Goal: Task Accomplishment & Management: Manage account settings

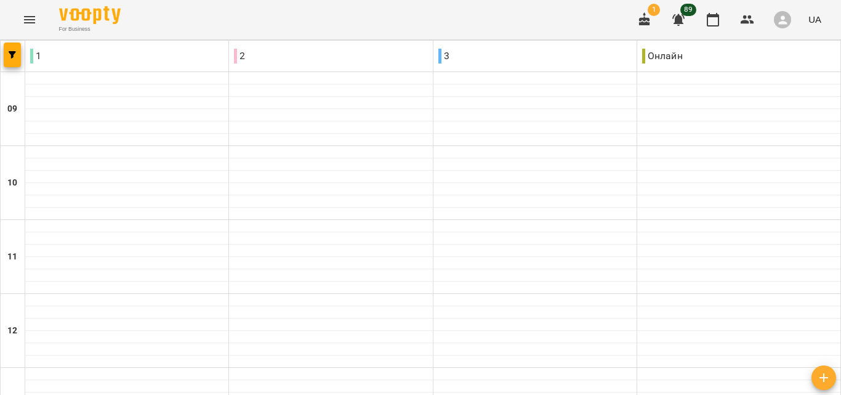
scroll to position [646, 0]
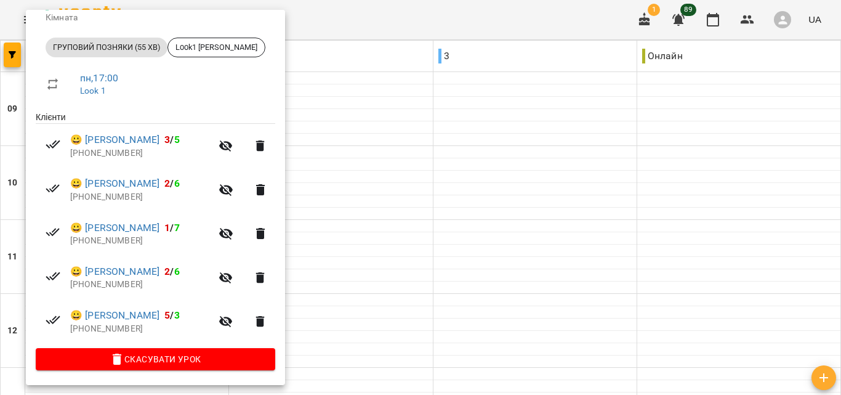
scroll to position [165, 0]
click at [443, 188] on div at bounding box center [420, 197] width 841 height 395
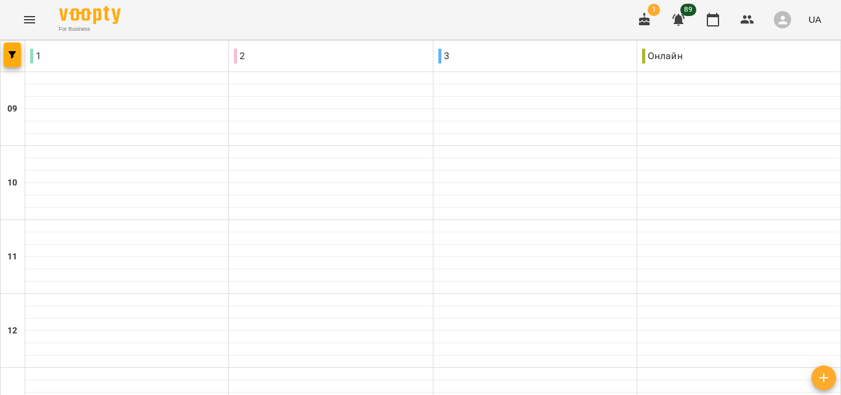
click at [474, 50] on div "3" at bounding box center [534, 56] width 203 height 25
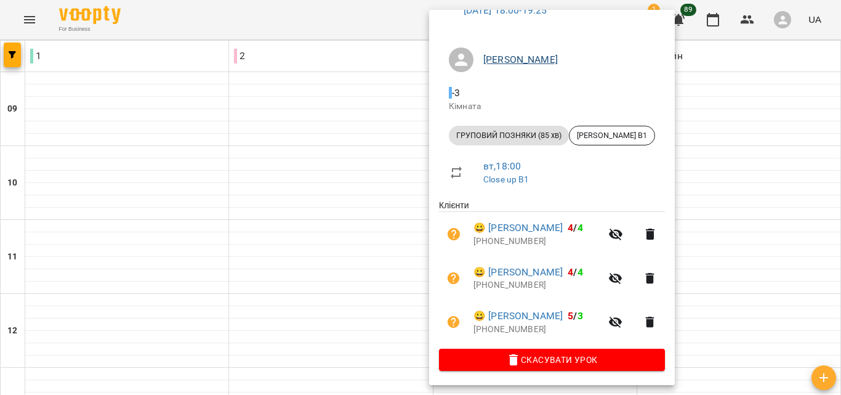
scroll to position [78, 0]
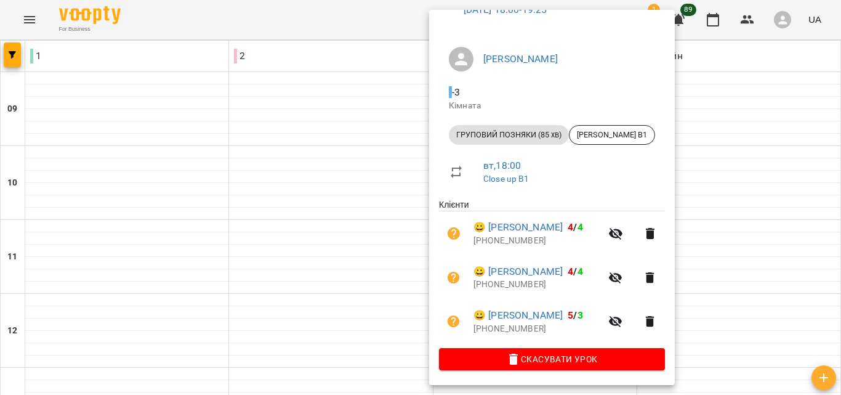
click at [240, 198] on div at bounding box center [420, 197] width 841 height 395
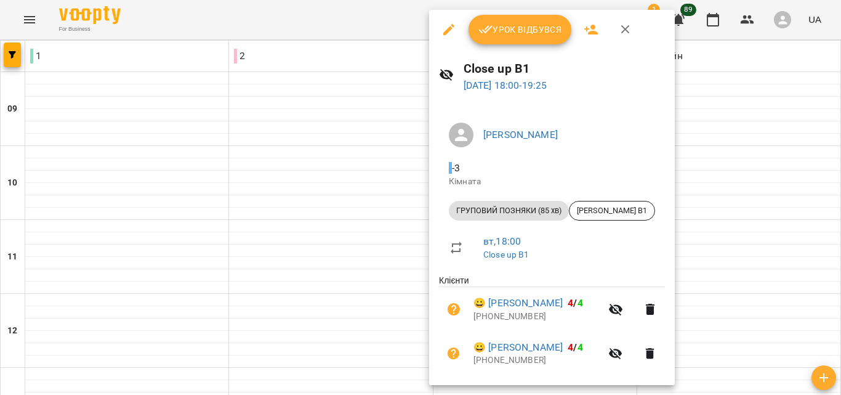
click at [513, 29] on span "Урок відбувся" at bounding box center [520, 29] width 84 height 15
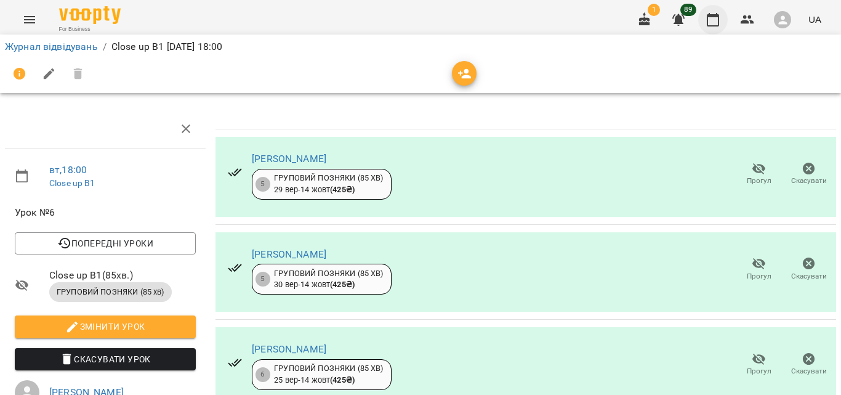
click at [713, 19] on icon "button" at bounding box center [713, 19] width 15 height 15
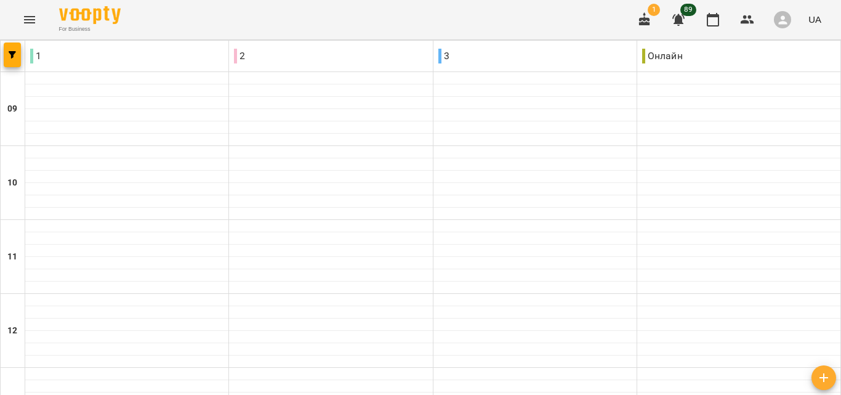
scroll to position [646, 0]
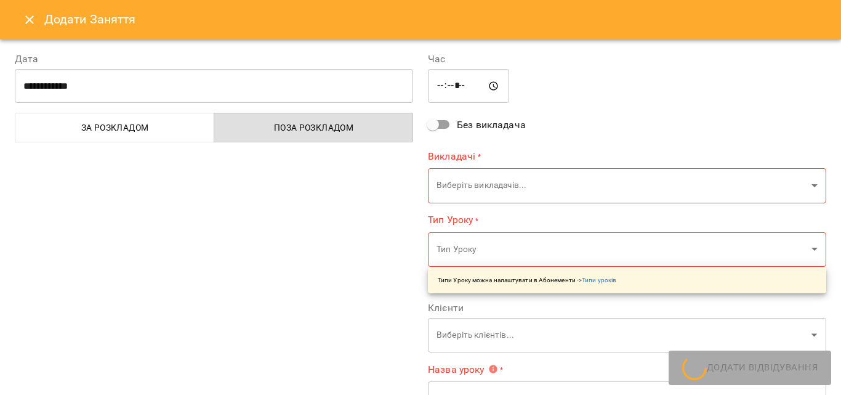
type input "**********"
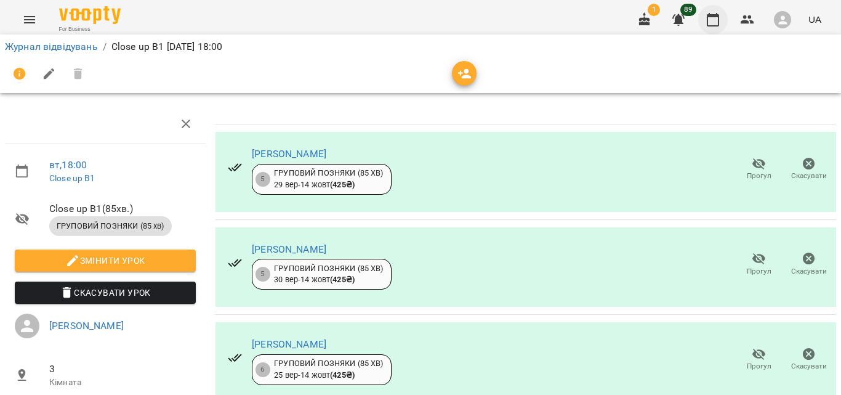
scroll to position [225, 0]
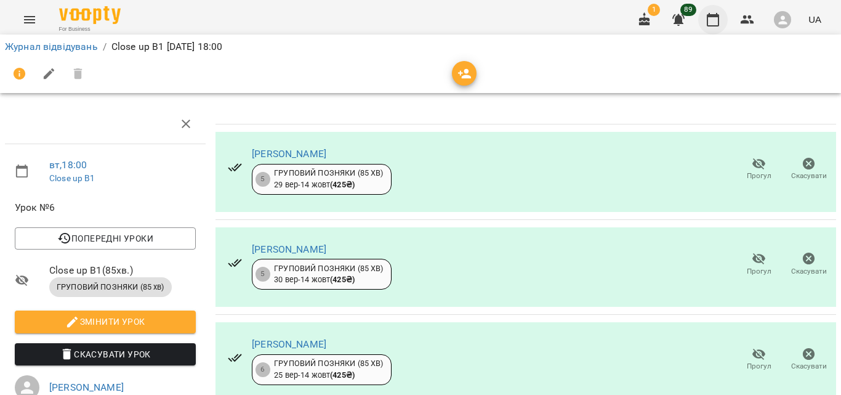
click at [717, 18] on icon "button" at bounding box center [713, 19] width 15 height 15
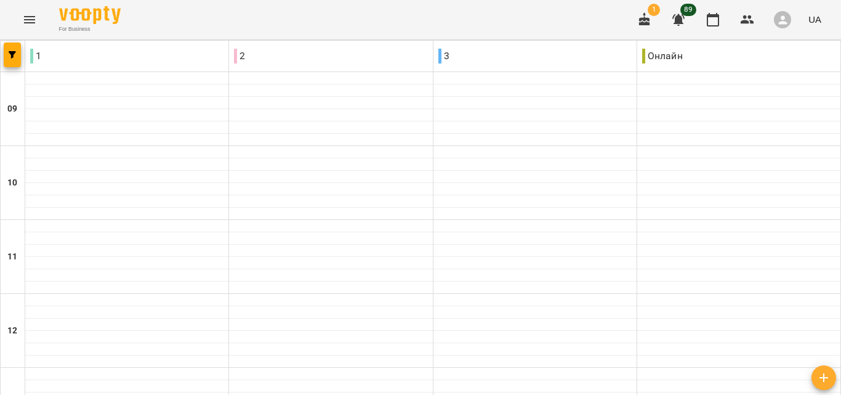
scroll to position [646, 0]
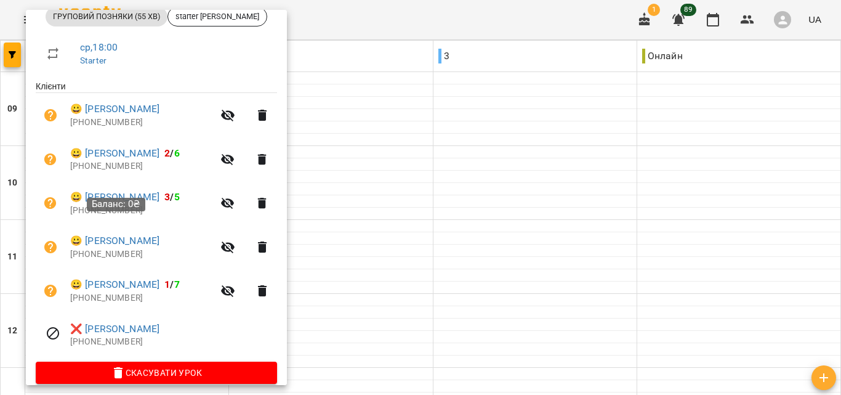
scroll to position [209, 0]
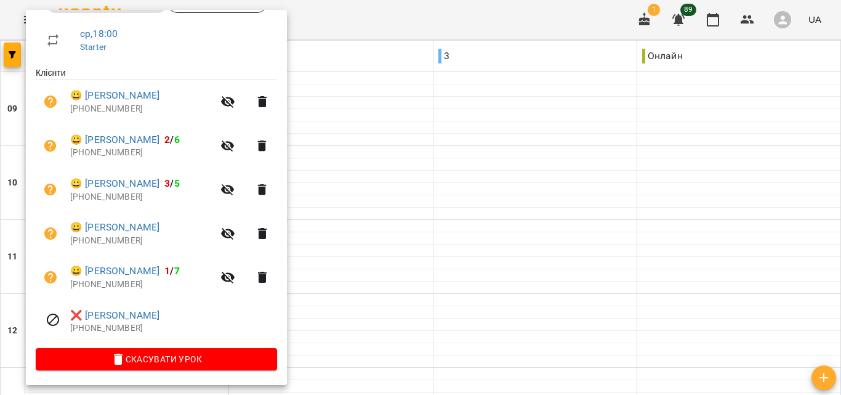
click at [339, 192] on div at bounding box center [420, 197] width 841 height 395
